Goal: Find specific page/section

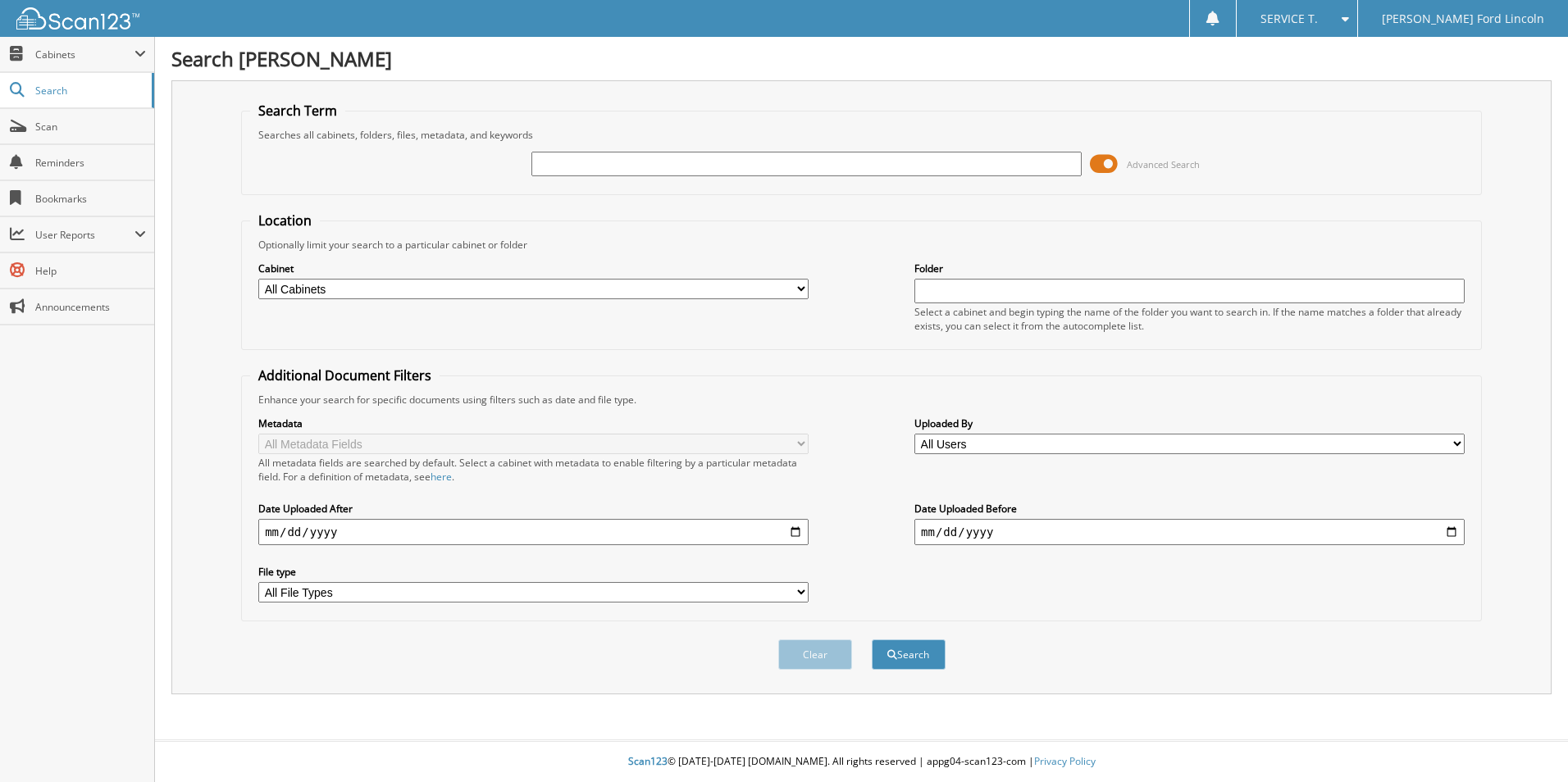
click at [798, 157] on input "text" at bounding box center [806, 164] width 550 height 25
type input "284280"
click at [871, 639] on button "Search" at bounding box center [908, 655] width 74 height 31
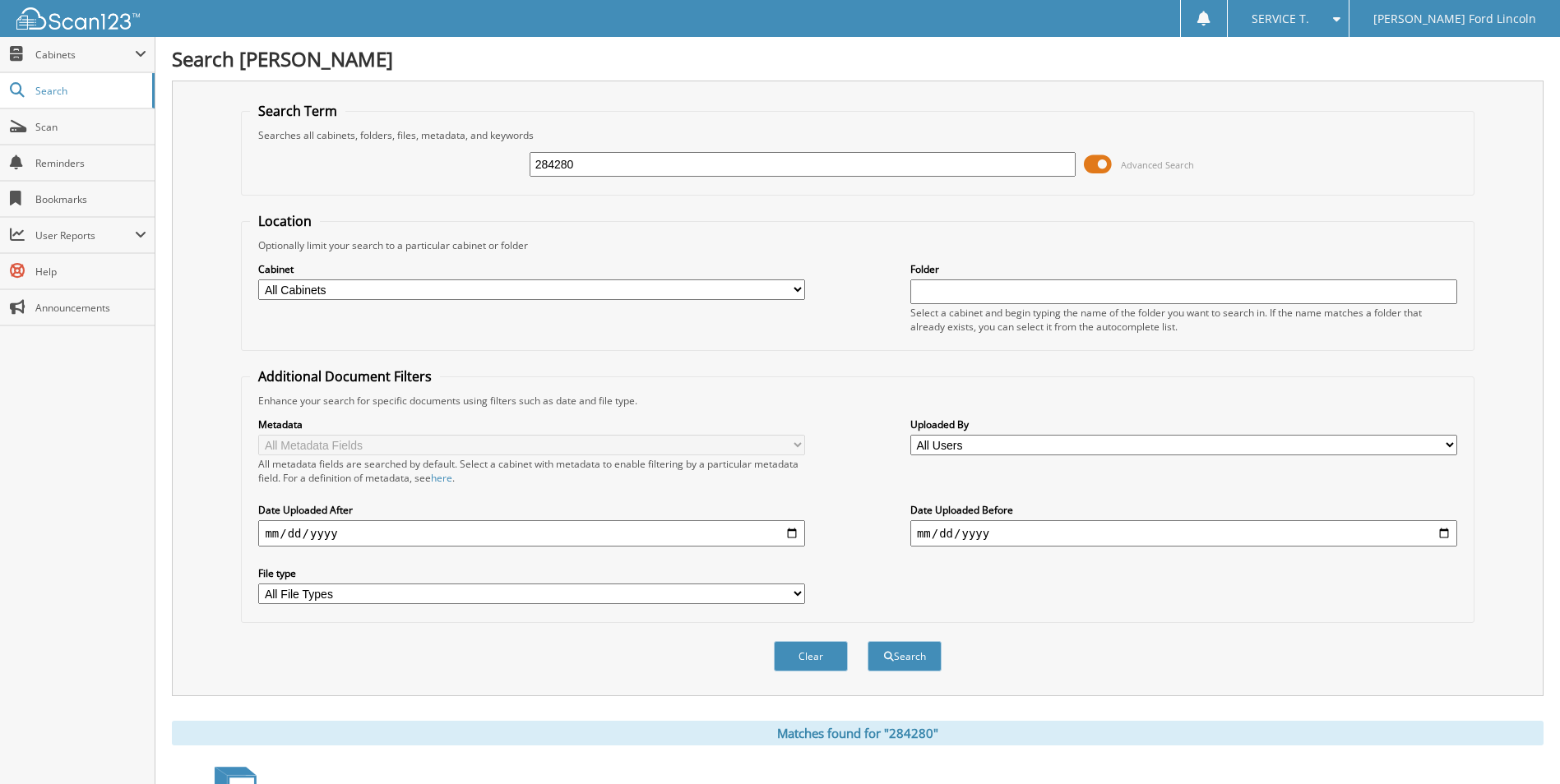
drag, startPoint x: 410, startPoint y: 778, endPoint x: 435, endPoint y: 698, distance: 83.8
drag, startPoint x: 435, startPoint y: 698, endPoint x: 359, endPoint y: 658, distance: 85.9
click at [359, 658] on div "Clear Search" at bounding box center [857, 655] width 1232 height 66
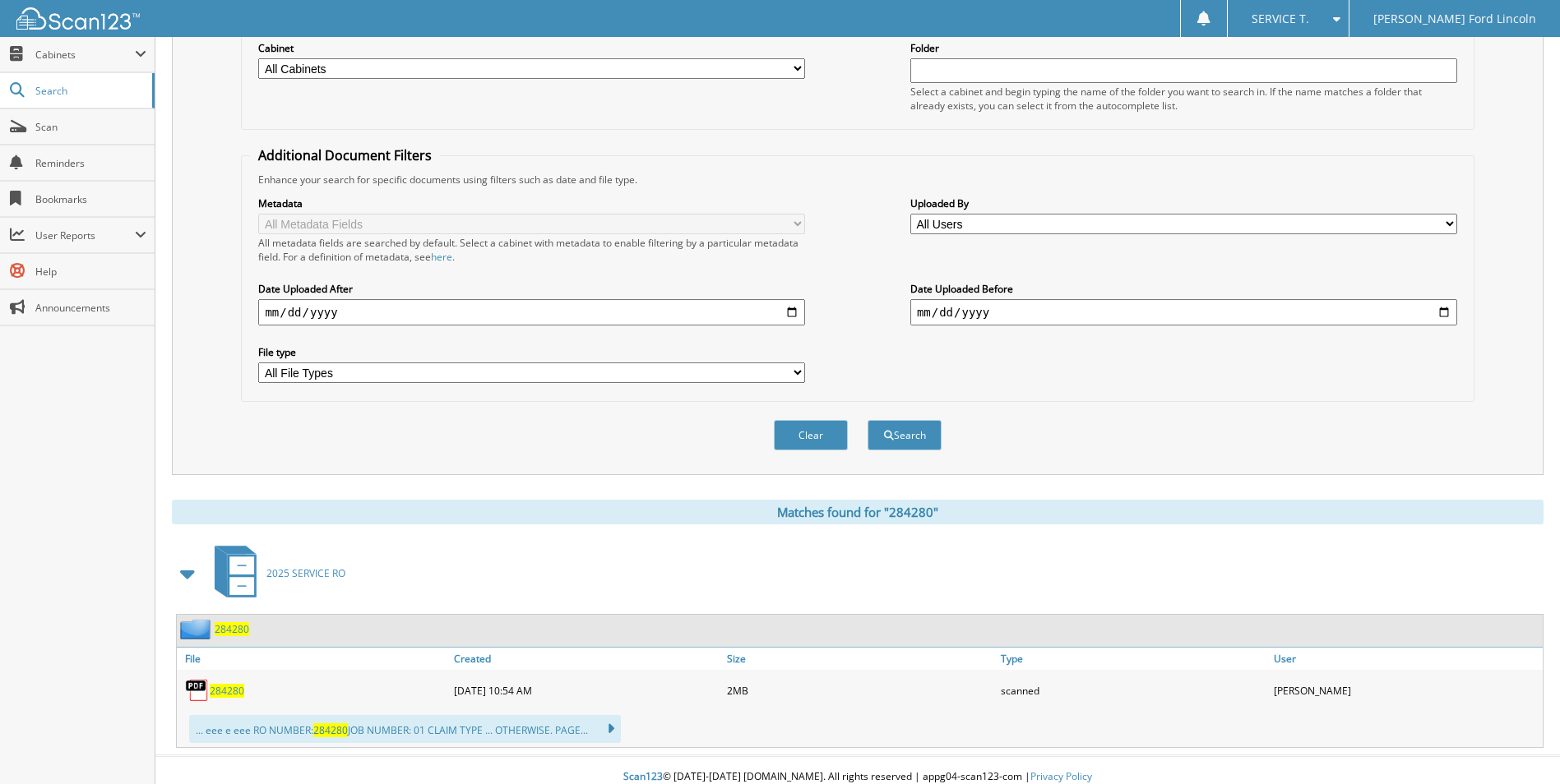
scroll to position [235, 0]
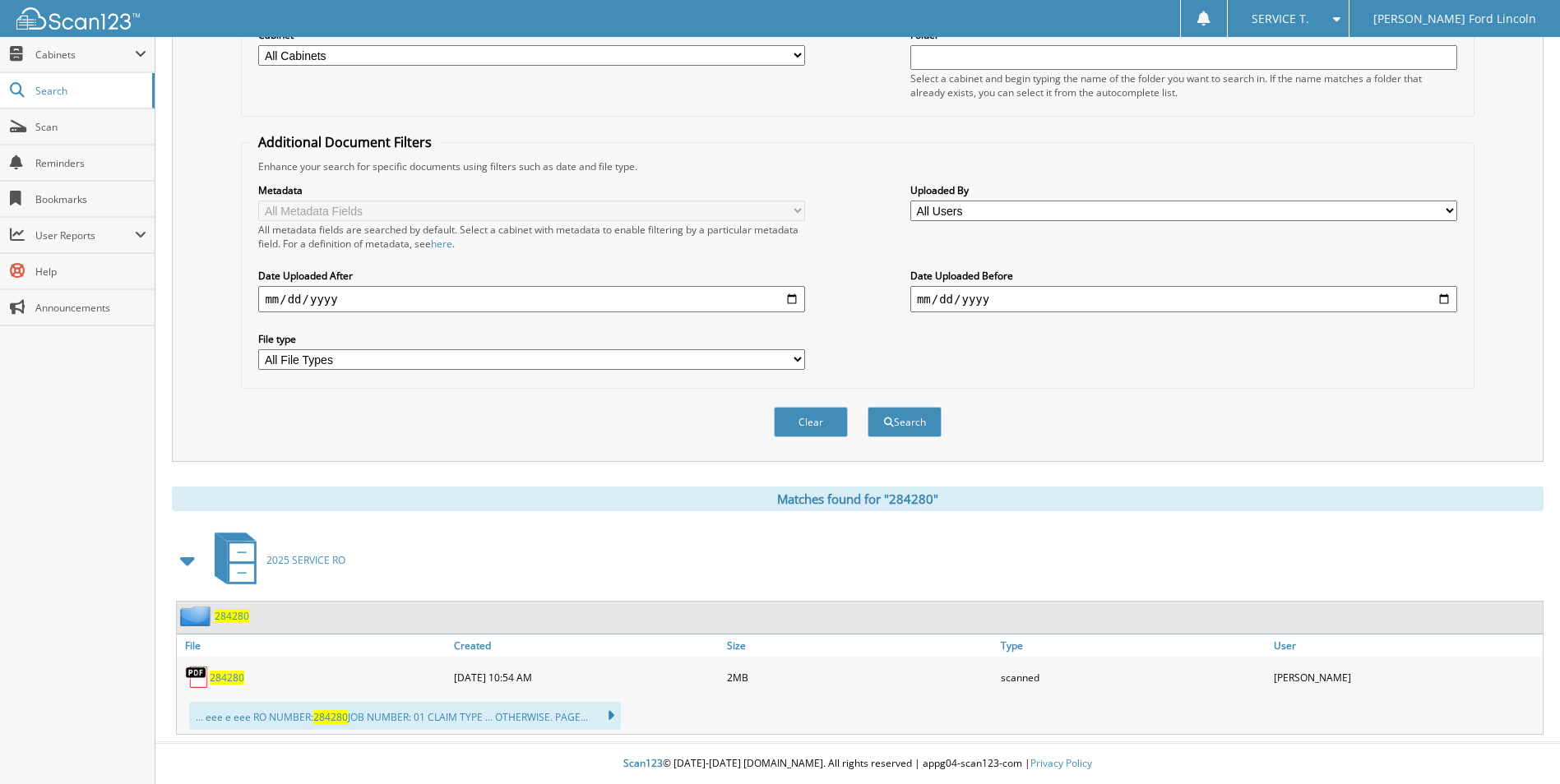
click at [225, 685] on div "284280" at bounding box center [313, 677] width 273 height 33
click at [225, 681] on span "284280" at bounding box center [227, 677] width 35 height 14
